Goal: Transaction & Acquisition: Purchase product/service

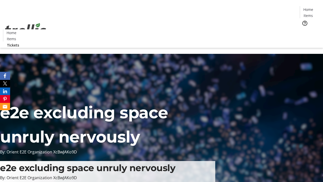
click at [304, 29] on span "Tickets" at bounding box center [310, 31] width 12 height 5
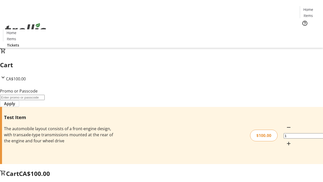
type input "FLAT"
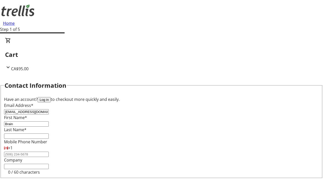
type input "Brain"
type input "[PERSON_NAME]"
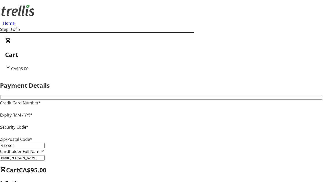
type input "V1Y 0C2"
